Goal: Task Accomplishment & Management: Manage account settings

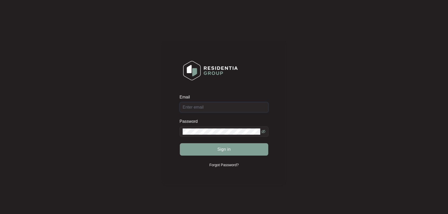
type input "[EMAIL_ADDRESS][DOMAIN_NAME]"
click at [233, 148] on div "Sign in" at bounding box center [223, 149] width 89 height 13
click at [234, 150] on div "Sign in" at bounding box center [223, 149] width 89 height 13
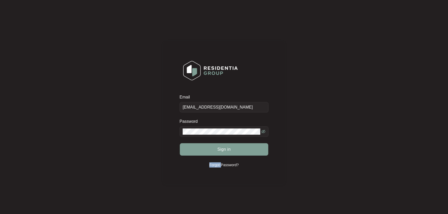
click at [234, 150] on button "Sign in" at bounding box center [224, 149] width 88 height 12
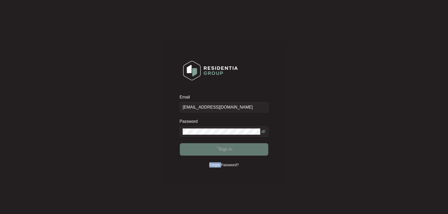
click at [229, 150] on span "Sign in" at bounding box center [225, 149] width 13 height 6
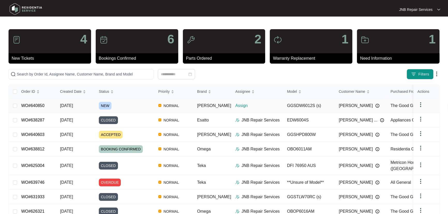
click at [66, 103] on span "[DATE]" at bounding box center [66, 105] width 13 height 4
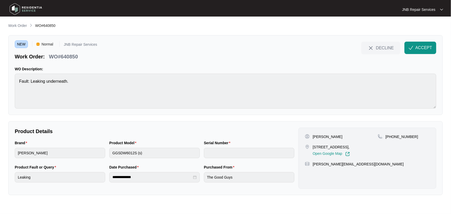
drag, startPoint x: 341, startPoint y: 137, endPoint x: 312, endPoint y: 137, distance: 29.5
click at [312, 137] on div "[PERSON_NAME]" at bounding box center [341, 136] width 73 height 5
copy p "[PERSON_NAME]"
drag, startPoint x: 377, startPoint y: 147, endPoint x: 304, endPoint y: 147, distance: 73.7
click at [304, 147] on div "[PERSON_NAME] [STREET_ADDRESS], Open Google Map [PHONE_NUMBER] [PERSON_NAME][EM…" at bounding box center [368, 158] width 138 height 61
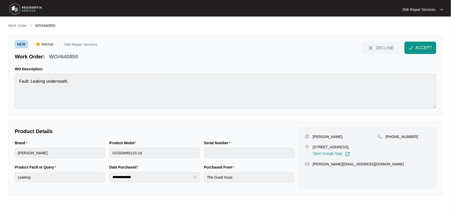
click at [384, 148] on div "[PHONE_NUMBER]" at bounding box center [404, 145] width 52 height 22
drag, startPoint x: 376, startPoint y: 148, endPoint x: 313, endPoint y: 148, distance: 62.3
click at [313, 148] on div "[STREET_ADDRESS], Open Google Map" at bounding box center [341, 150] width 73 height 12
copy p "[STREET_ADDRESS],"
drag, startPoint x: 414, startPoint y: 137, endPoint x: 392, endPoint y: 136, distance: 21.5
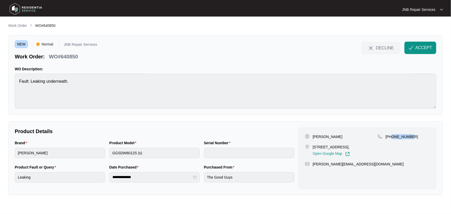
click at [392, 136] on div "[PHONE_NUMBER]" at bounding box center [404, 136] width 52 height 5
copy p "432187473"
drag, startPoint x: 255, startPoint y: 112, endPoint x: 257, endPoint y: 114, distance: 3.3
click at [256, 113] on div "NEW Normal JNB Repair Services Work Order: WO#640850 DECLINE ACCEPT WO Descript…" at bounding box center [225, 75] width 435 height 80
click at [234, 129] on p "Product Details" at bounding box center [155, 131] width 280 height 7
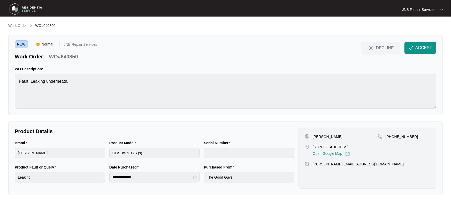
click at [419, 46] on span "ACCEPT" at bounding box center [423, 48] width 17 height 6
